Goal: Check status

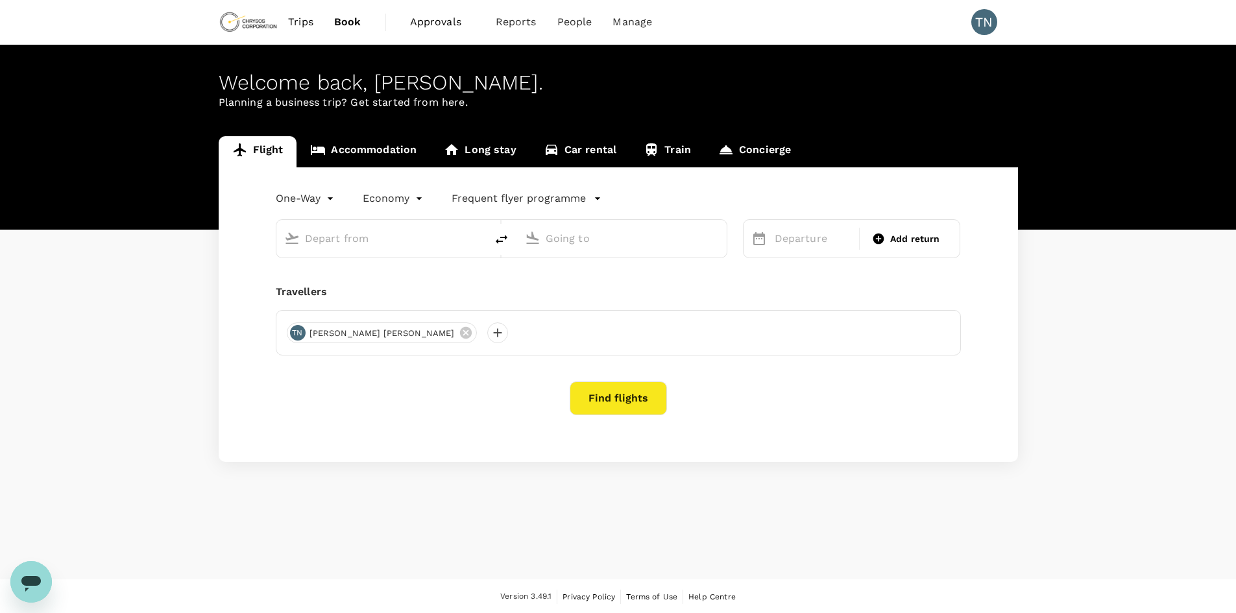
click at [289, 18] on span "Trips" at bounding box center [300, 22] width 25 height 16
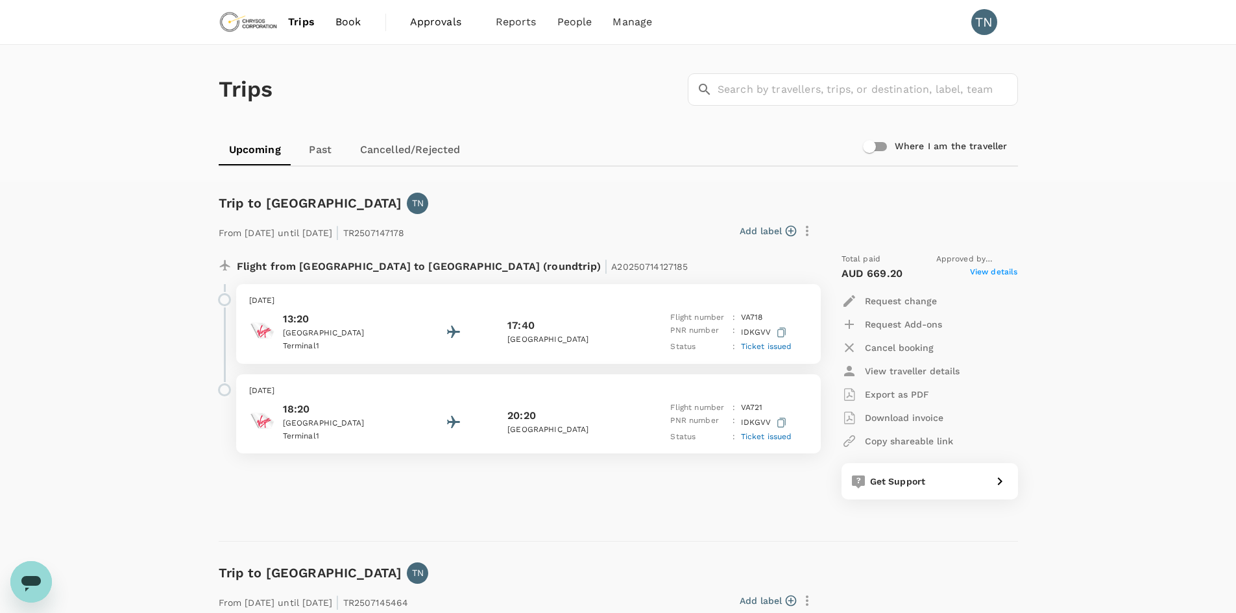
click at [445, 25] on span "Approvals" at bounding box center [442, 22] width 65 height 16
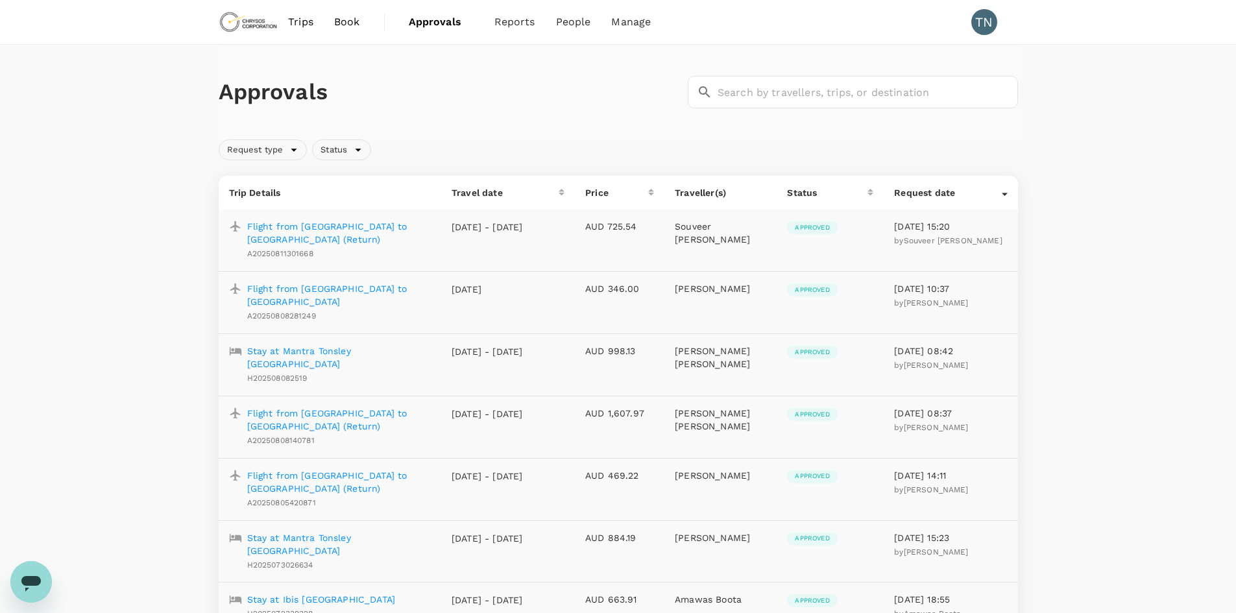
click at [304, 352] on p "Flight from [GEOGRAPHIC_DATA] to [GEOGRAPHIC_DATA] (Return)" at bounding box center [339, 420] width 184 height 26
